Goal: Task Accomplishment & Management: Manage account settings

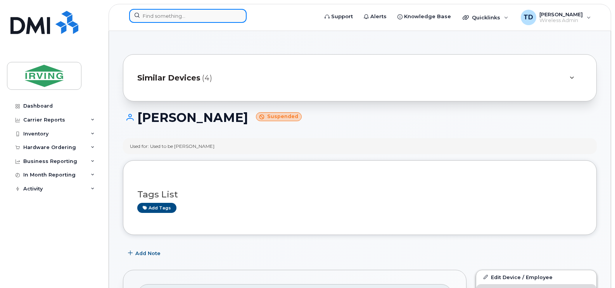
click at [162, 20] on input at bounding box center [187, 16] width 117 height 14
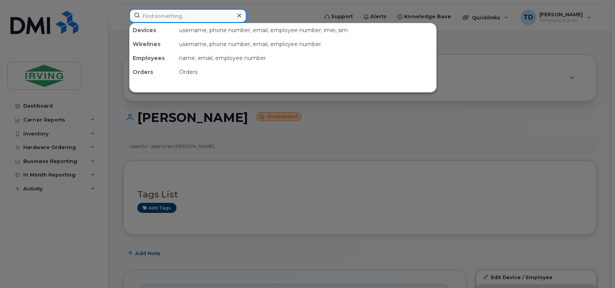
paste input "506-271-0131"
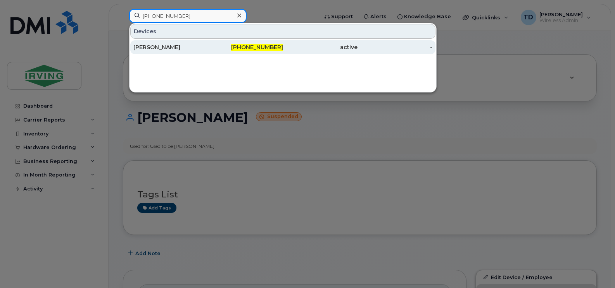
type input "506-271-0131"
click at [173, 44] on div "Sebastian Taviss" at bounding box center [170, 47] width 75 height 8
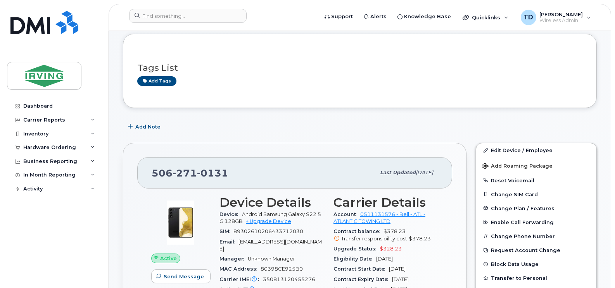
scroll to position [78, 0]
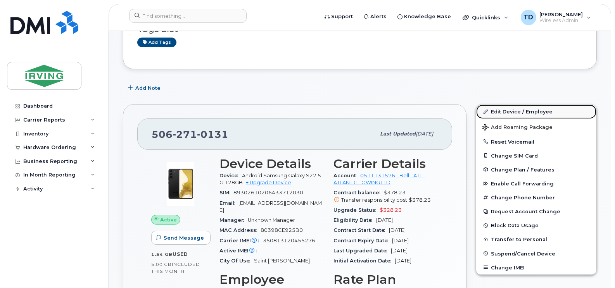
click at [536, 113] on link "Edit Device / Employee" at bounding box center [536, 112] width 120 height 14
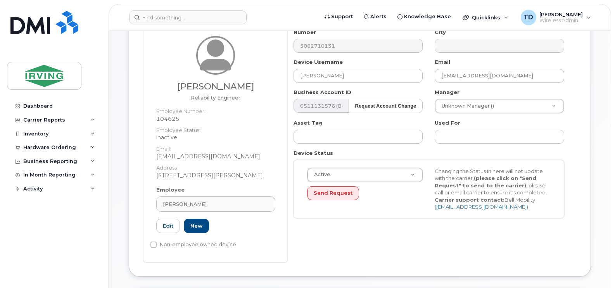
scroll to position [78, 0]
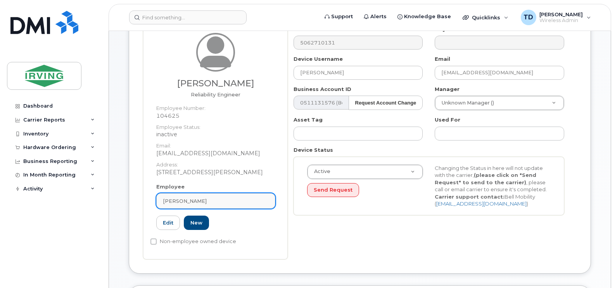
click at [218, 200] on div "[PERSON_NAME]" at bounding box center [216, 201] width 106 height 7
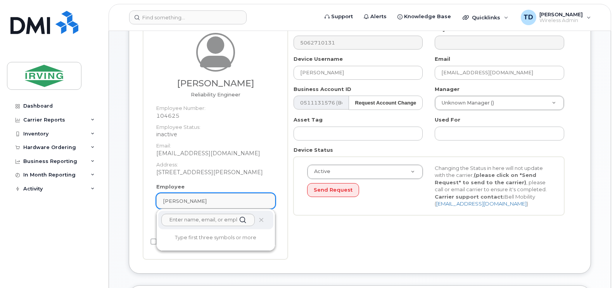
click at [218, 200] on div "[PERSON_NAME]" at bounding box center [216, 201] width 106 height 7
type input "b"
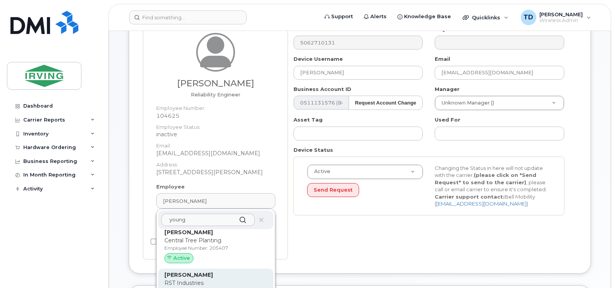
scroll to position [698, 0]
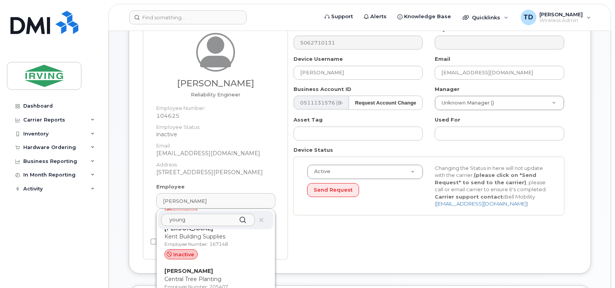
type input "young"
click at [133, 239] on div "Device General [PERSON_NAME] Reliability Engineer Employee Number: 104625 Emplo…" at bounding box center [360, 133] width 462 height 281
